Goal: Task Accomplishment & Management: Use online tool/utility

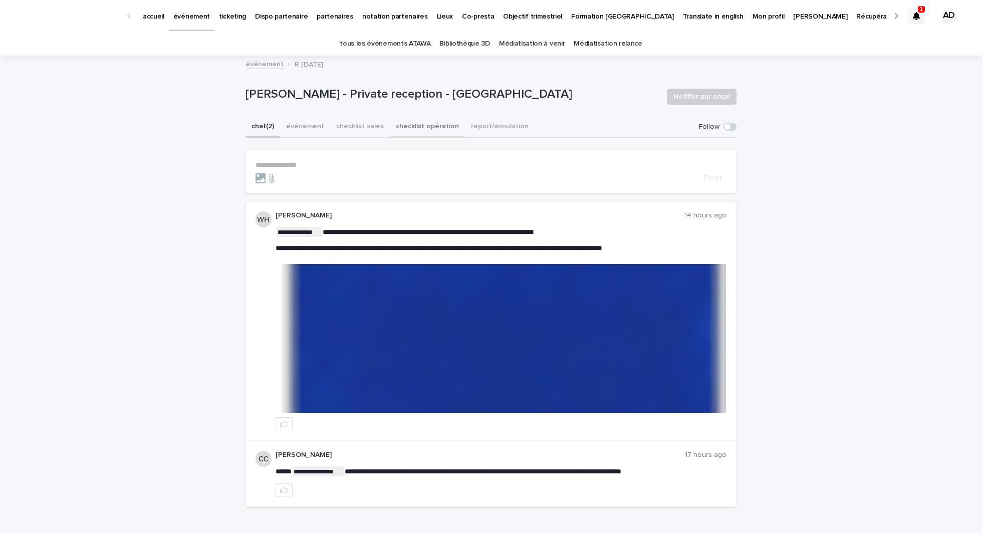
click at [390, 136] on button "checklist opération" at bounding box center [427, 127] width 75 height 21
click at [394, 136] on button "checklist opération" at bounding box center [427, 127] width 75 height 21
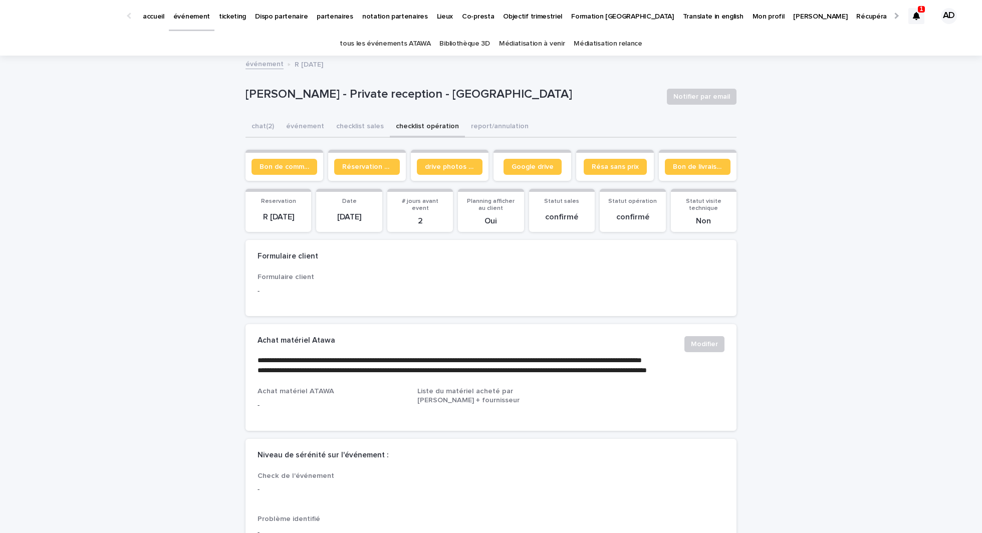
click at [540, 179] on section "Google drive" at bounding box center [533, 165] width 78 height 31
click at [536, 171] on link "Google drive" at bounding box center [533, 167] width 58 height 16
click at [263, 132] on button "chat (2)" at bounding box center [263, 127] width 35 height 21
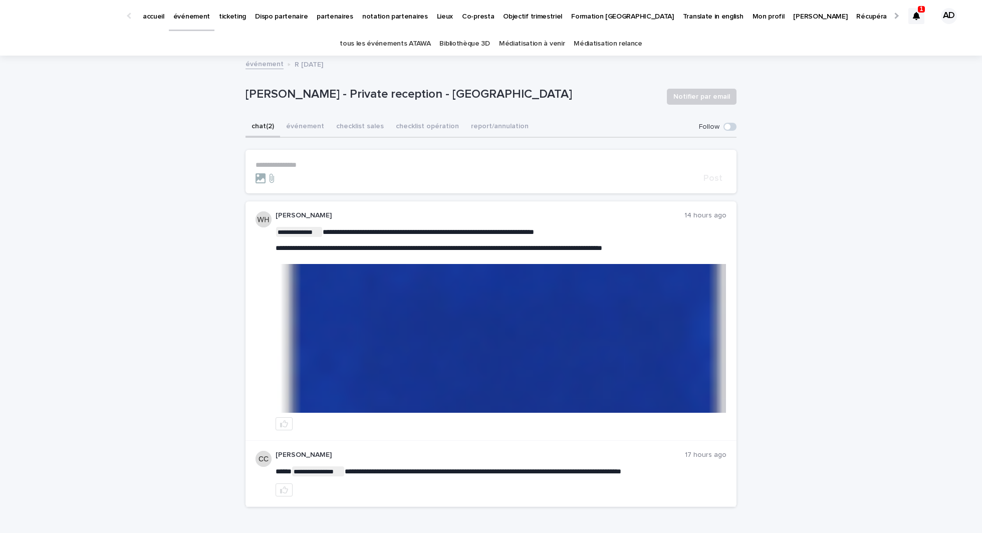
scroll to position [59, 0]
